Goal: Information Seeking & Learning: Check status

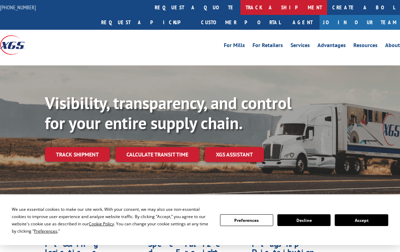
click at [241, 4] on link "track a shipment" at bounding box center [284, 7] width 87 height 15
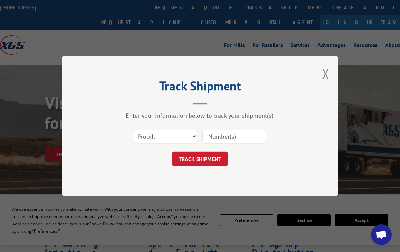
click at [221, 143] on input at bounding box center [235, 136] width 64 height 15
drag, startPoint x: 155, startPoint y: 140, endPoint x: 156, endPoint y: 145, distance: 5.2
click at [155, 142] on select "Select category... Probill BOL PO" at bounding box center [166, 136] width 64 height 15
select select "bol"
click at [134, 129] on select "Select category... Probill BOL PO" at bounding box center [166, 136] width 64 height 15
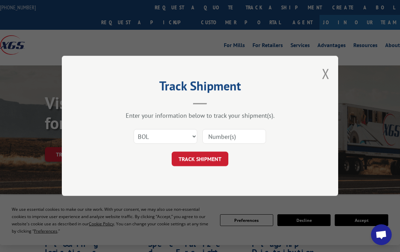
click at [219, 141] on input at bounding box center [235, 136] width 64 height 15
paste input "530348688"
type input "530348688"
click at [210, 160] on button "TRACK SHIPMENT" at bounding box center [200, 159] width 57 height 15
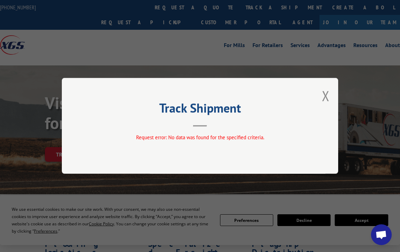
drag, startPoint x: 315, startPoint y: 101, endPoint x: 321, endPoint y: 100, distance: 5.6
click at [317, 100] on div "Track Shipment Request error: No data was found for the specified criteria." at bounding box center [200, 126] width 277 height 96
click at [326, 96] on button "Close modal" at bounding box center [326, 95] width 8 height 18
